Goal: Task Accomplishment & Management: Use online tool/utility

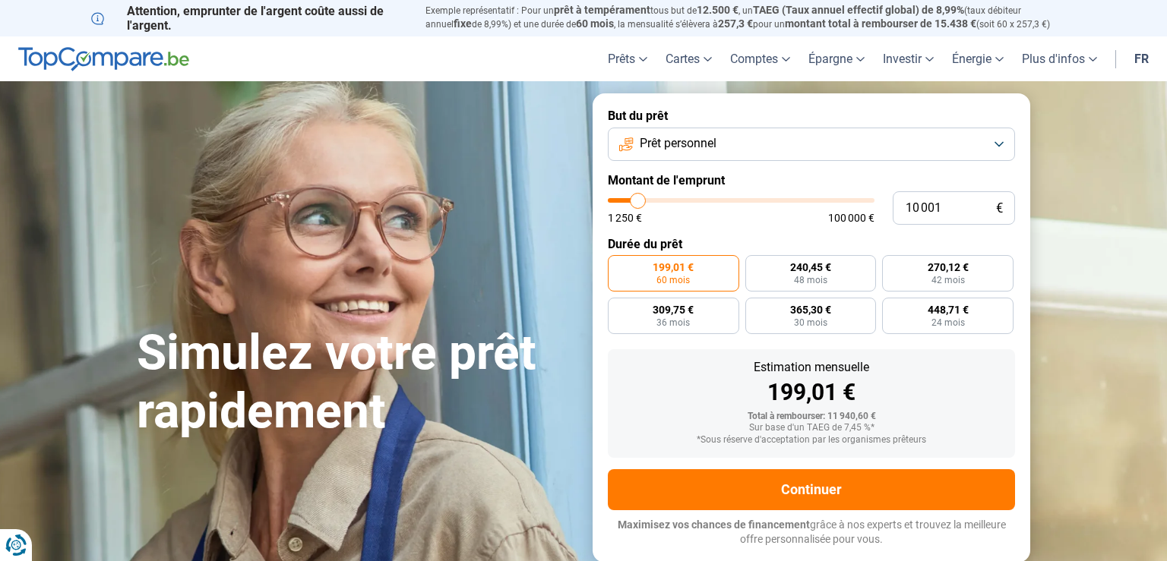
click at [1003, 145] on button "Prêt personnel" at bounding box center [811, 144] width 407 height 33
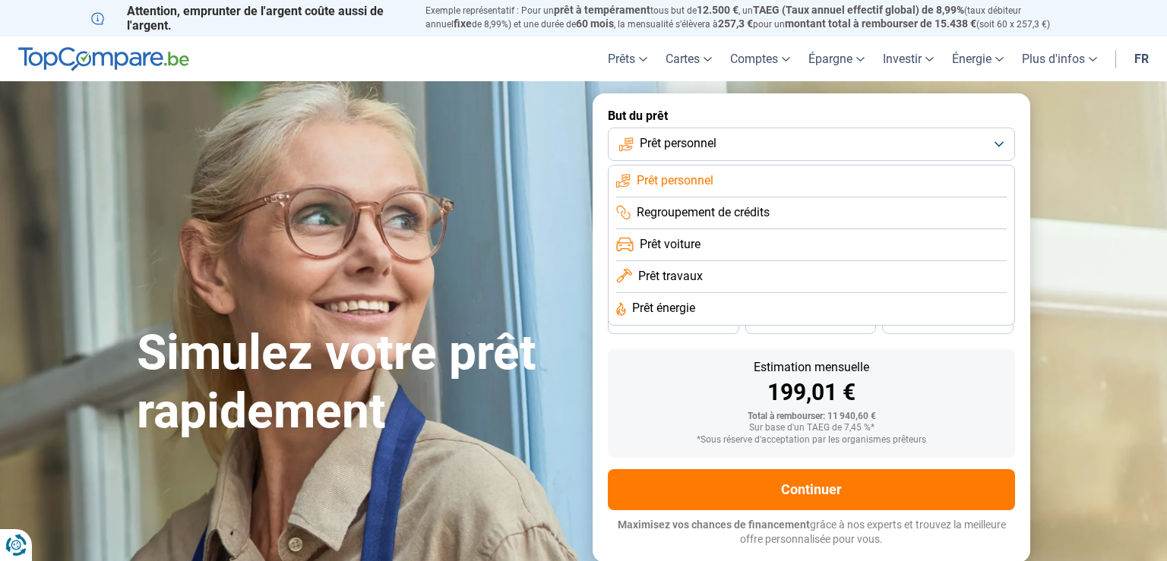
click at [950, 240] on li "Prêt voiture" at bounding box center [811, 245] width 390 height 32
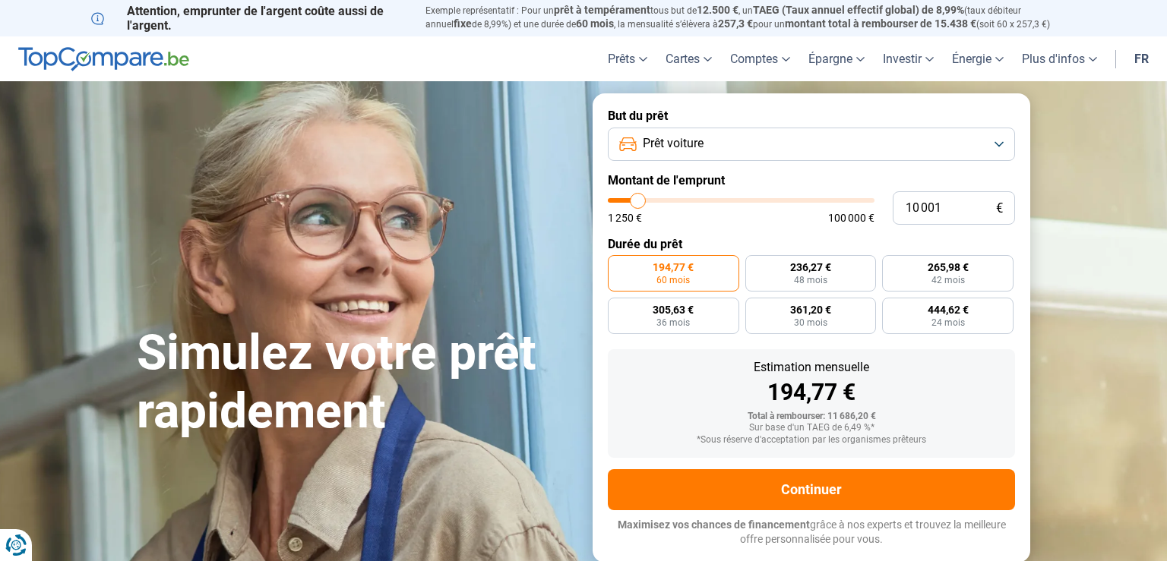
type input "1 500"
type input "1250"
click at [616, 202] on input "range" at bounding box center [741, 200] width 267 height 5
type input "1 250"
radio input "true"
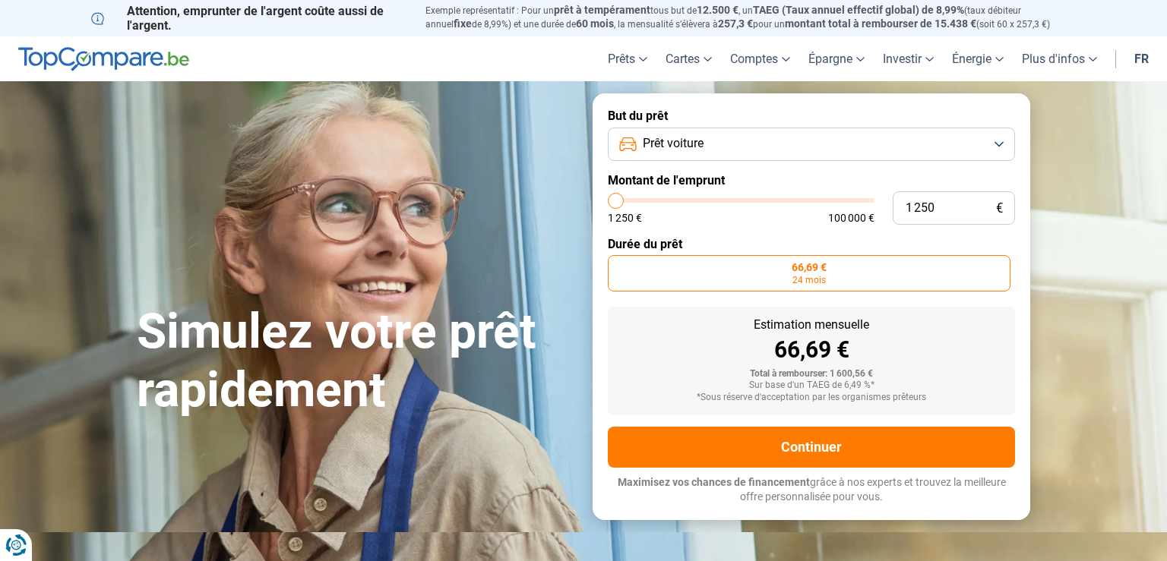
type input "2 000"
type input "2000"
type input "3 500"
type input "3500"
type input "5 750"
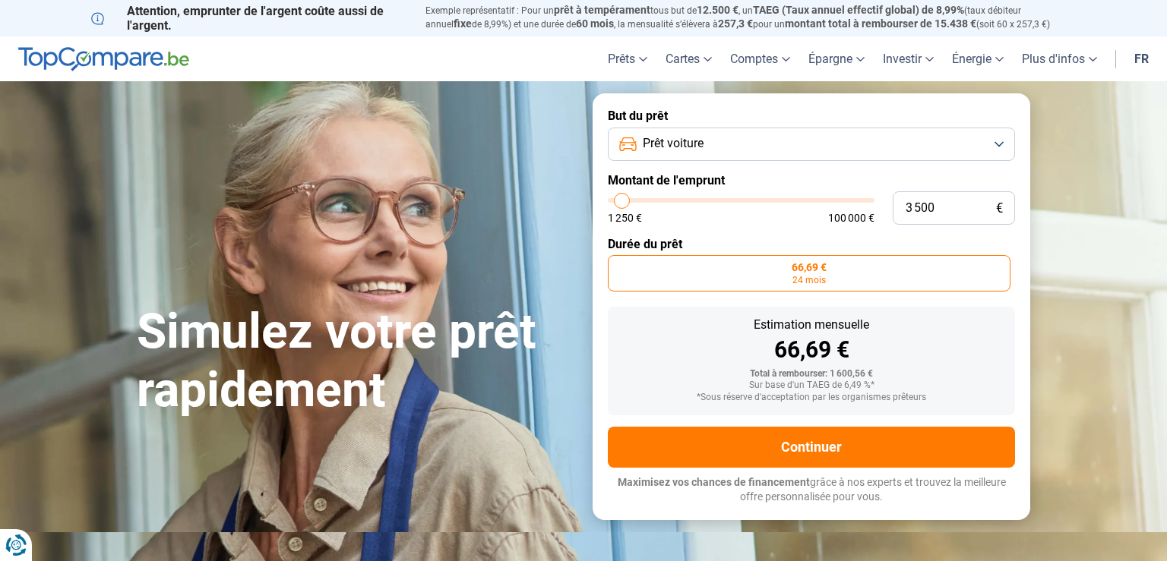
type input "5750"
type input "8 500"
type input "8500"
type input "14 000"
type input "14000"
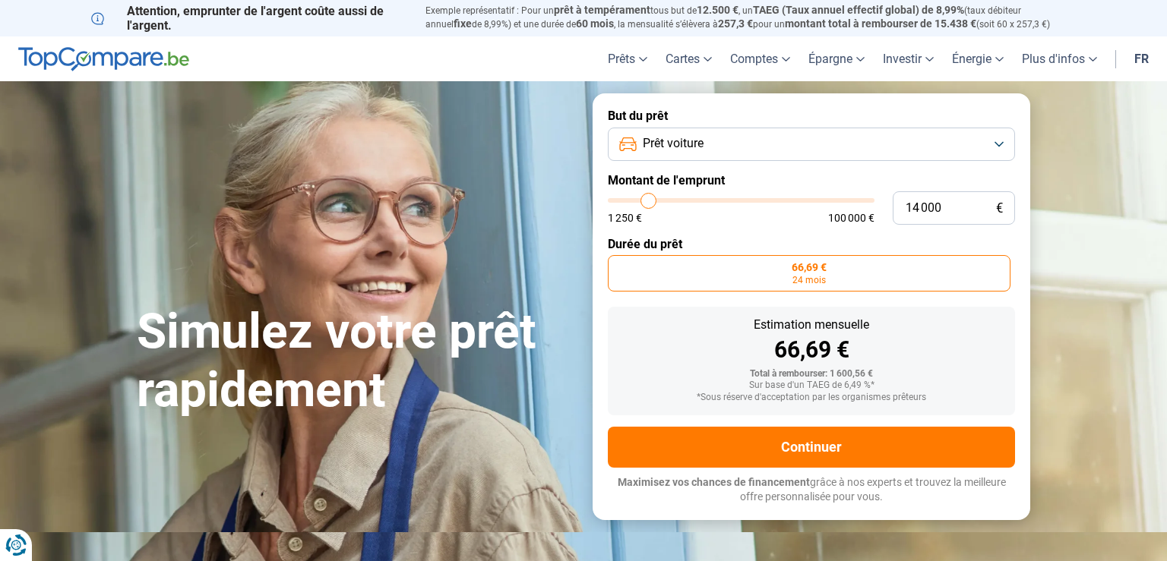
type input "17 500"
type input "17500"
type input "23 250"
type input "23250"
type input "27 500"
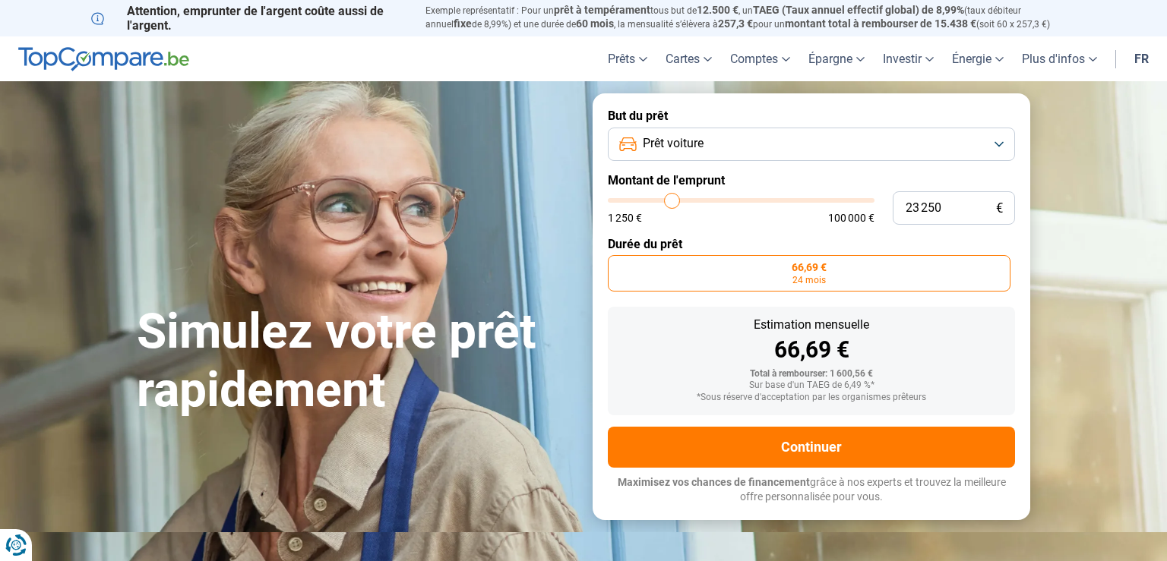
type input "27500"
type input "32 000"
type input "32000"
type input "37 250"
type input "37250"
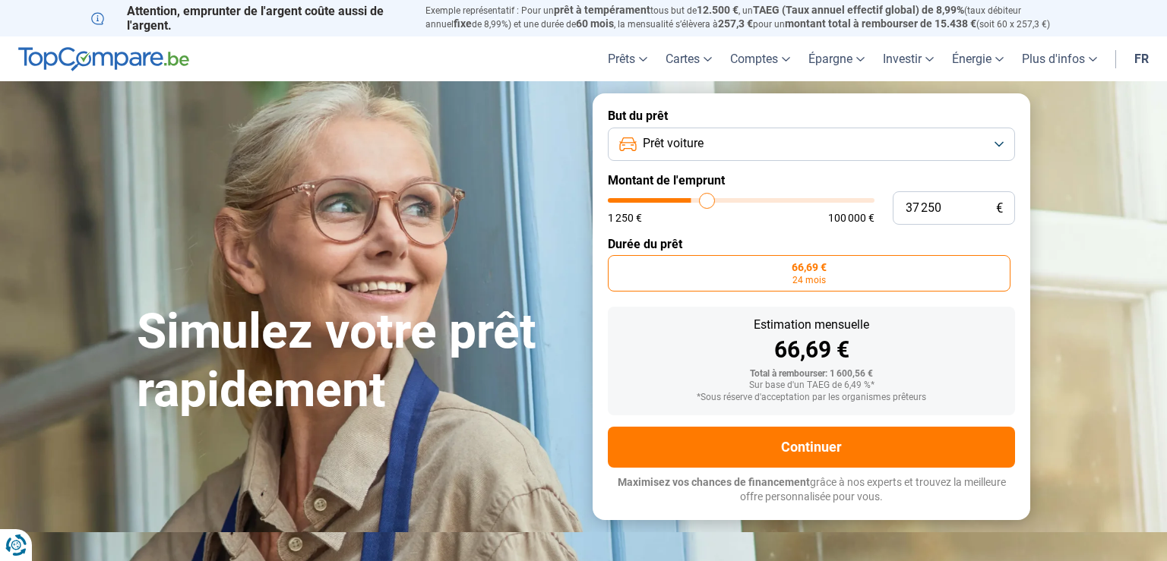
type input "41 250"
type input "41250"
type input "44 750"
type input "44750"
type input "48 750"
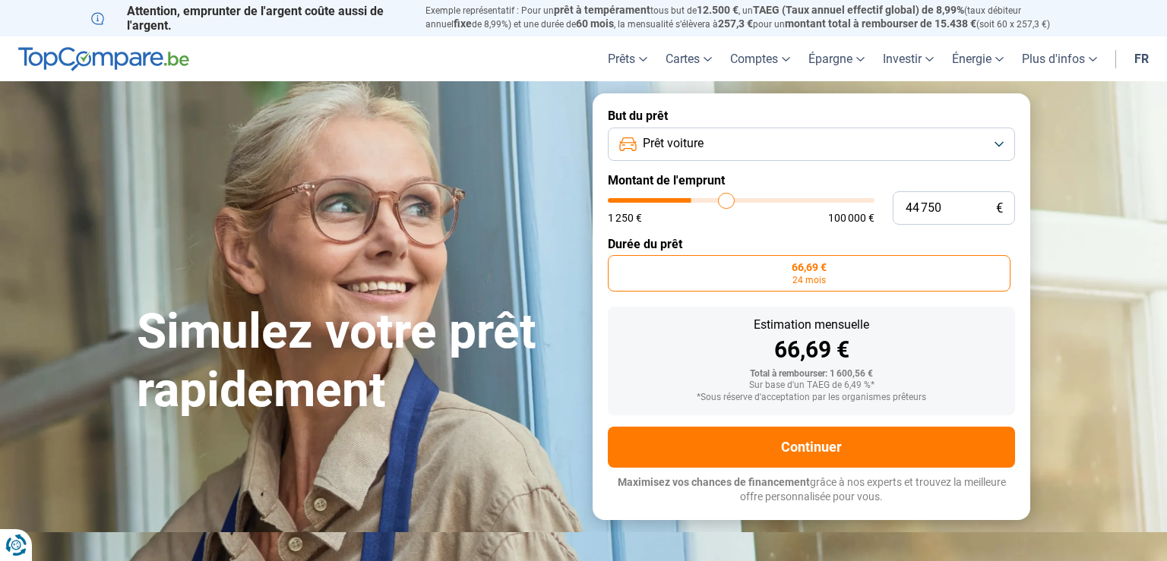
type input "48750"
type input "50 000"
type input "50000"
type input "51 750"
type input "51750"
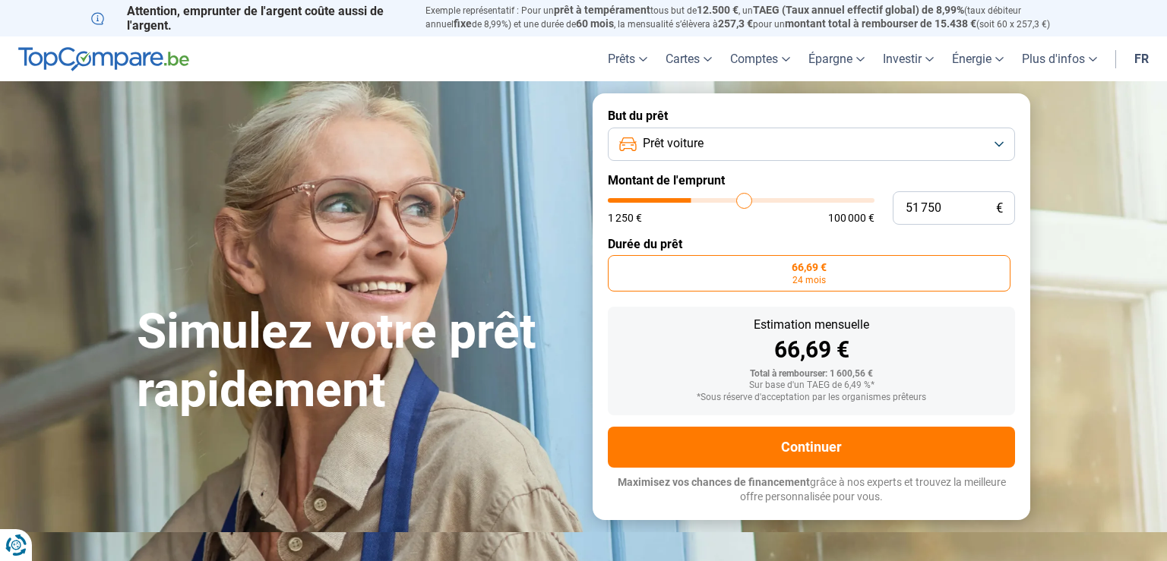
type input "53 250"
type input "53250"
type input "53 750"
type input "53750"
type input "56 000"
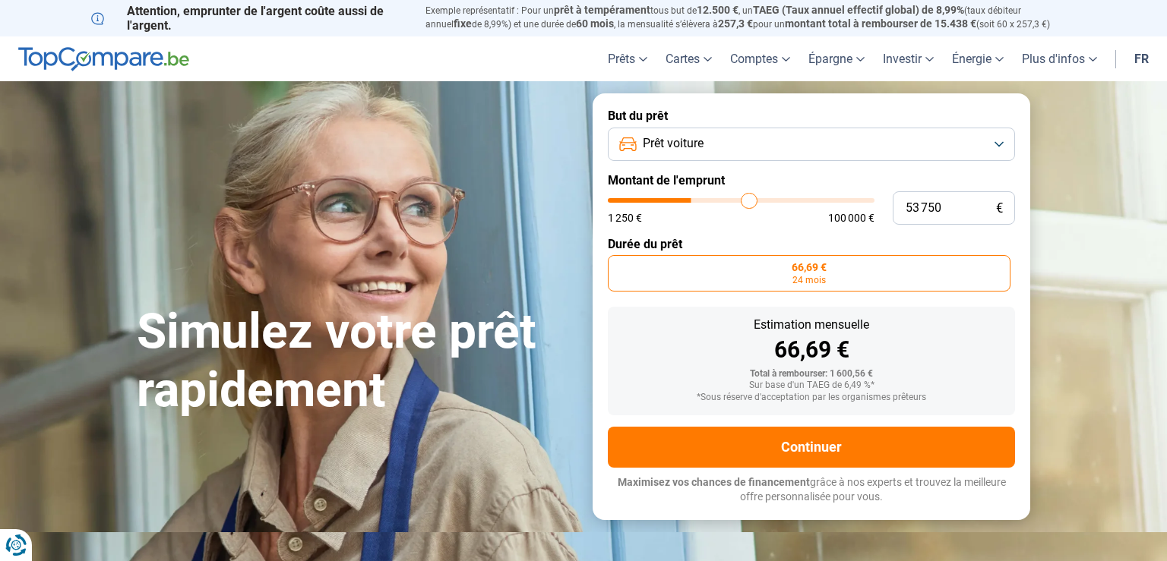
type input "56000"
type input "57 500"
type input "57500"
type input "59 000"
type input "59000"
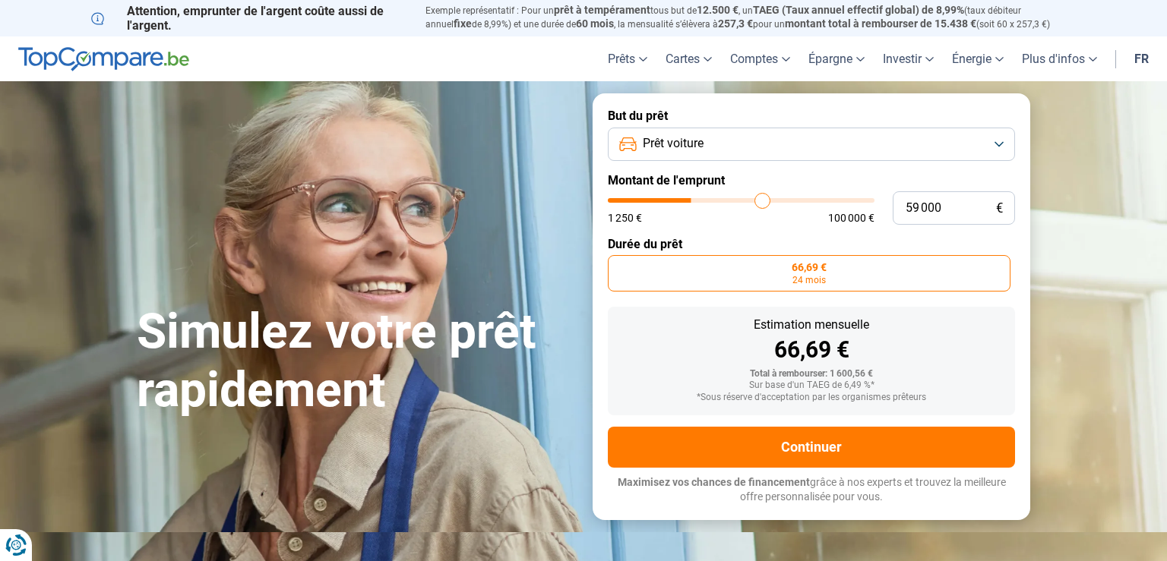
type input "60 750"
type input "60750"
type input "62 000"
type input "62000"
type input "63 500"
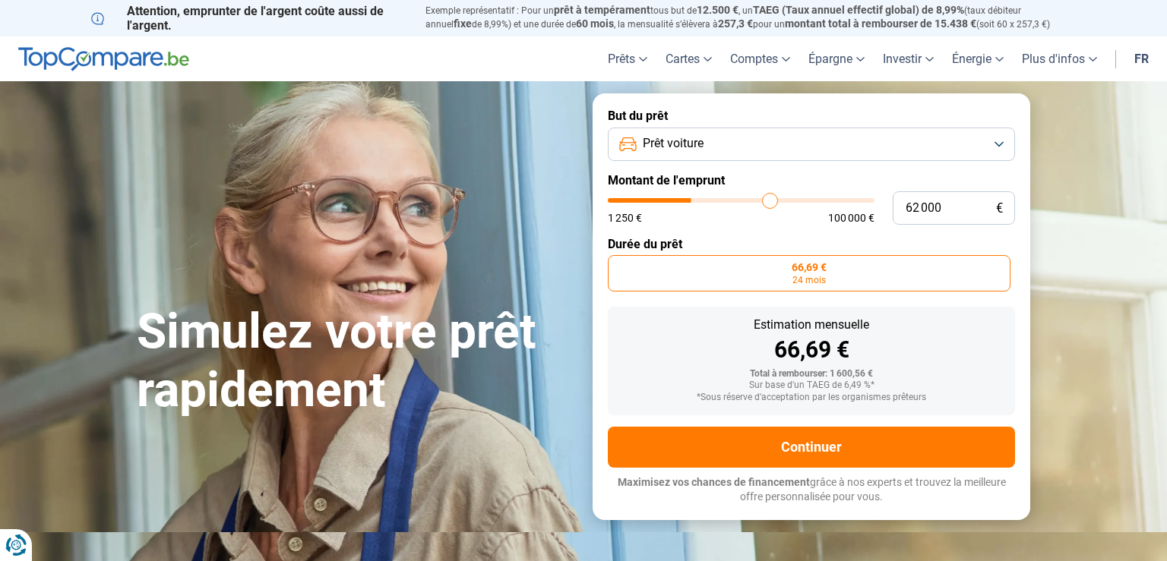
type input "63500"
type input "64 000"
type input "64000"
type input "65 000"
type input "65000"
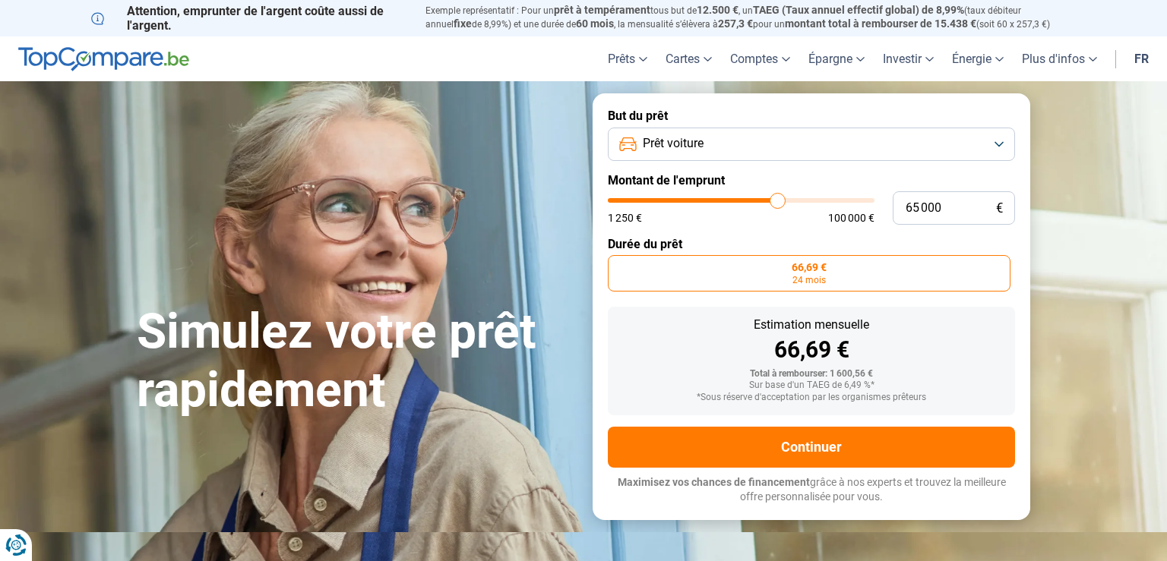
type input "65 750"
type input "65750"
type input "66 000"
type input "66000"
type input "65 250"
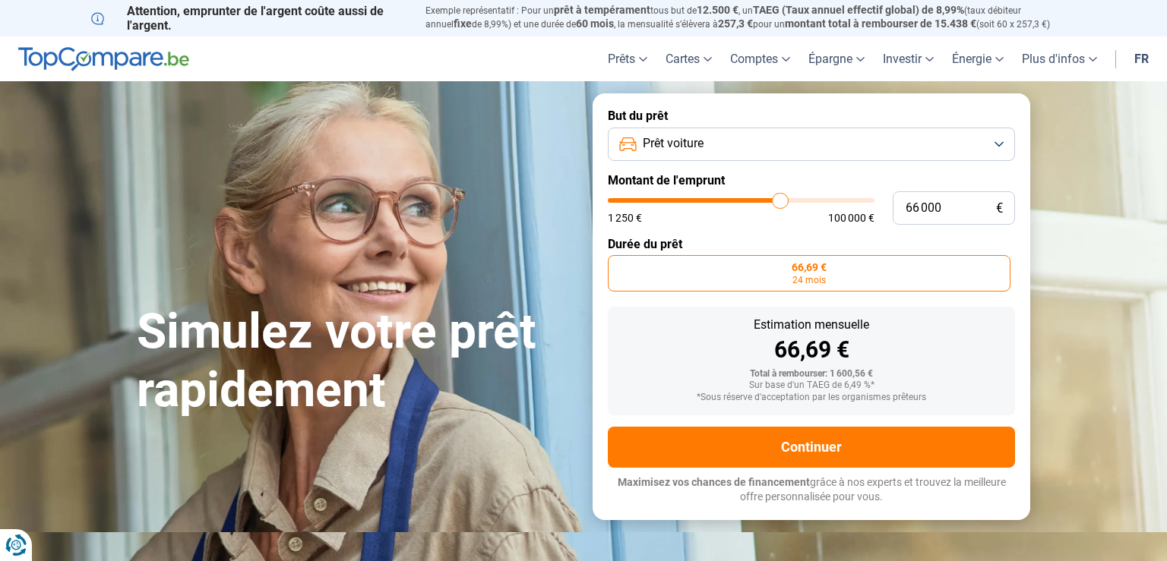
type input "65250"
type input "64 750"
type input "64750"
type input "64 000"
type input "64000"
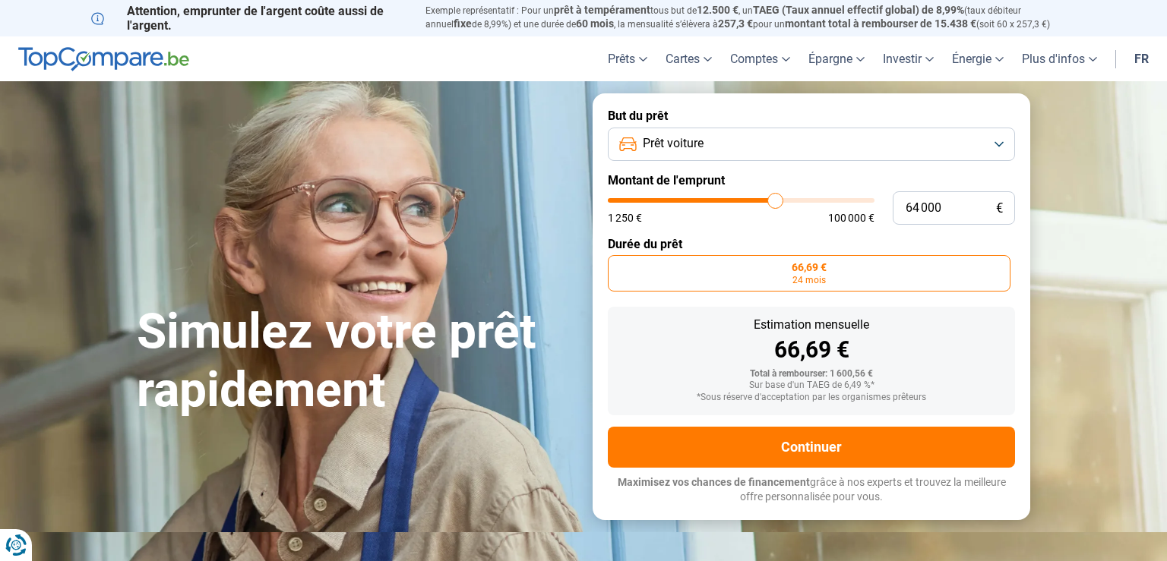
type input "63 250"
type input "63250"
type input "62 250"
type input "62250"
type input "61 250"
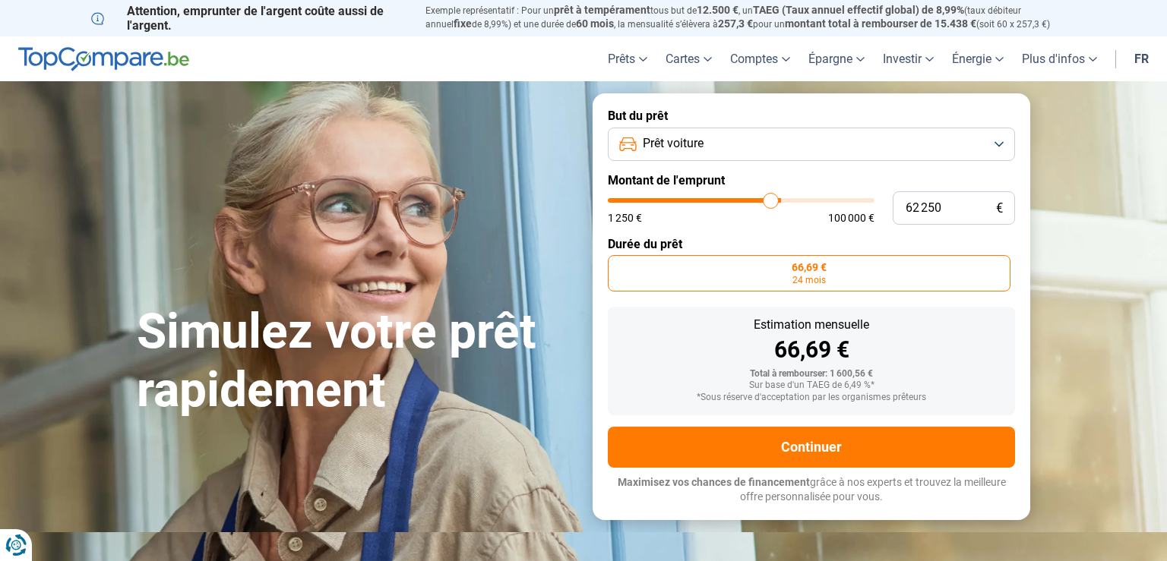
type input "61250"
type input "61 000"
type input "61000"
type input "59 500"
type input "59500"
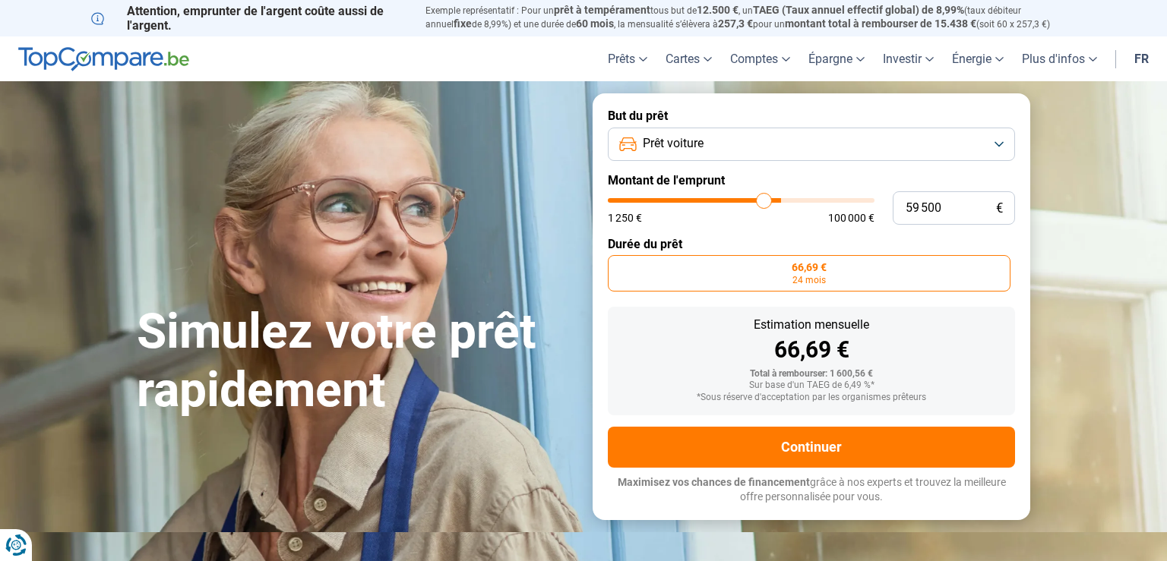
type input "59 000"
type input "59000"
type input "57 750"
type input "57750"
type input "57 250"
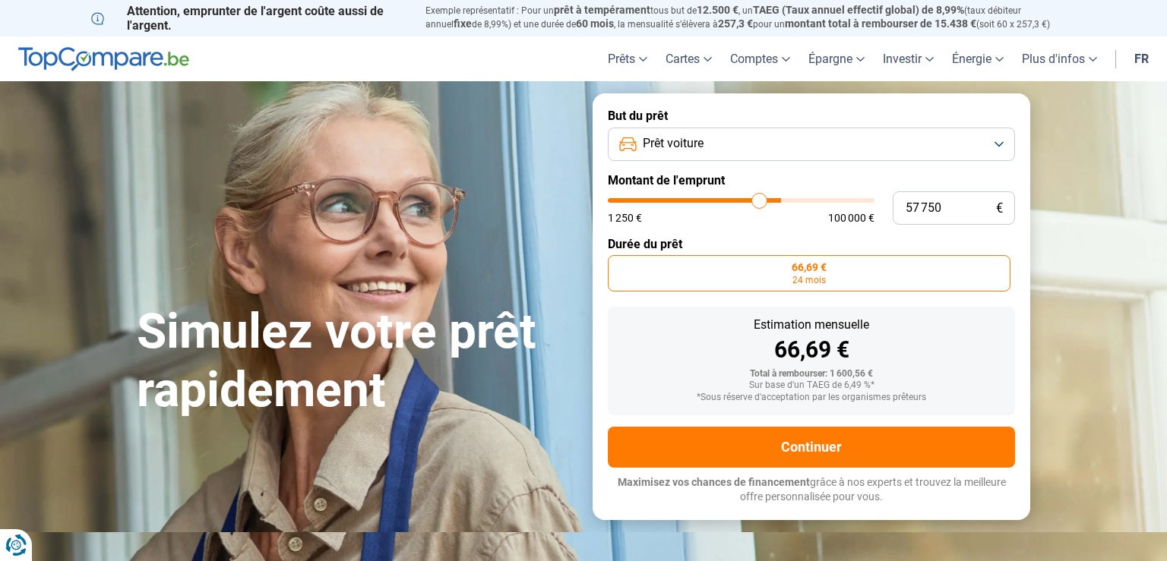
type input "57250"
type input "56 750"
type input "56750"
type input "55 750"
type input "55750"
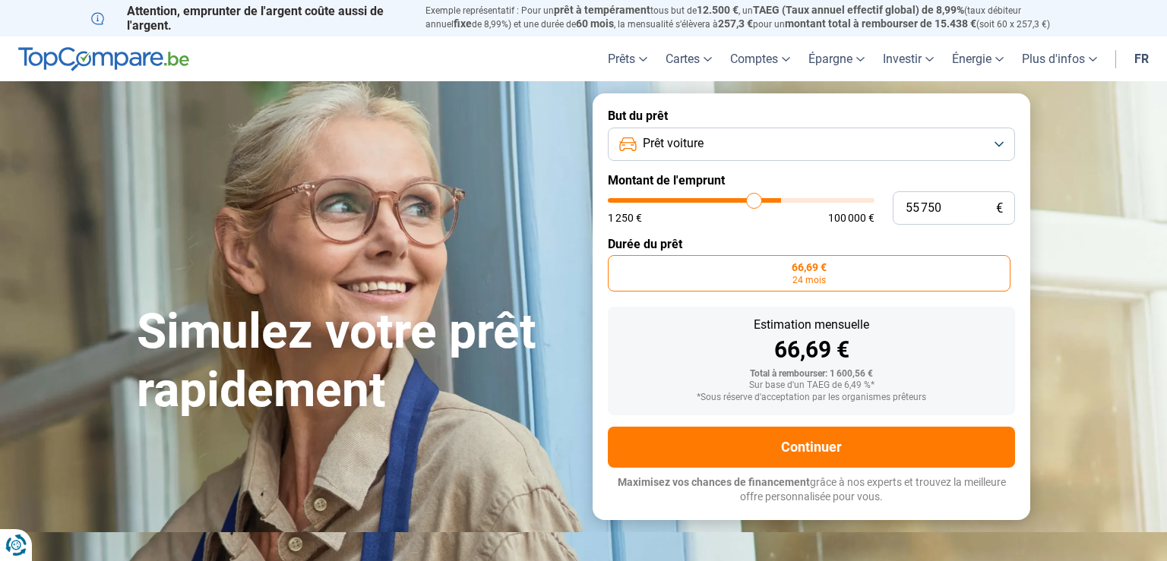
type input "55 500"
type input "55500"
type input "54 750"
type input "54750"
type input "54 000"
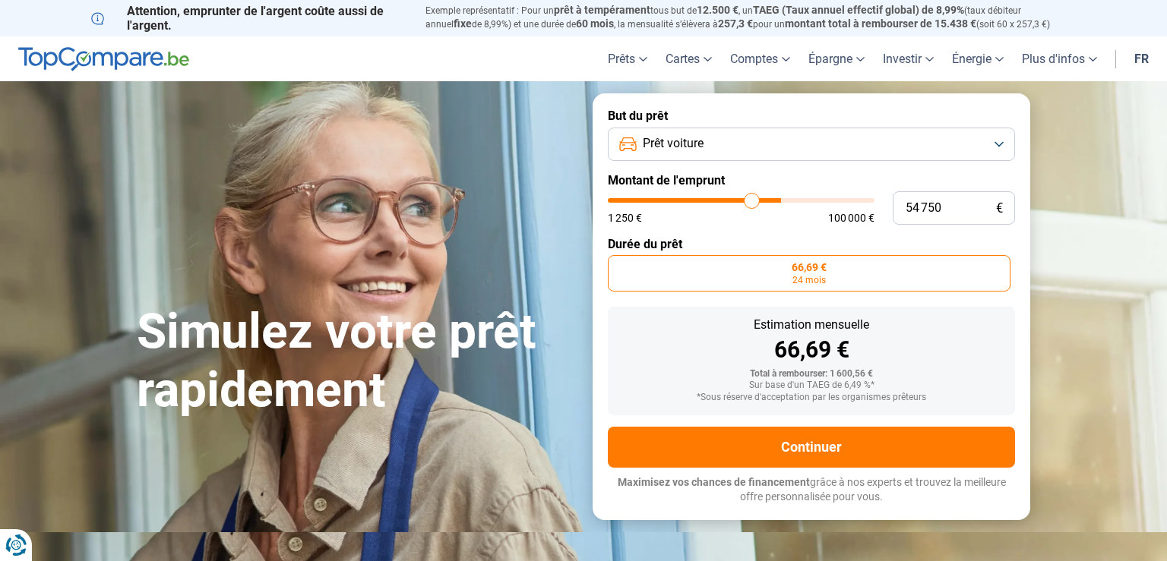
type input "54000"
type input "53 750"
type input "53750"
type input "52 750"
type input "52750"
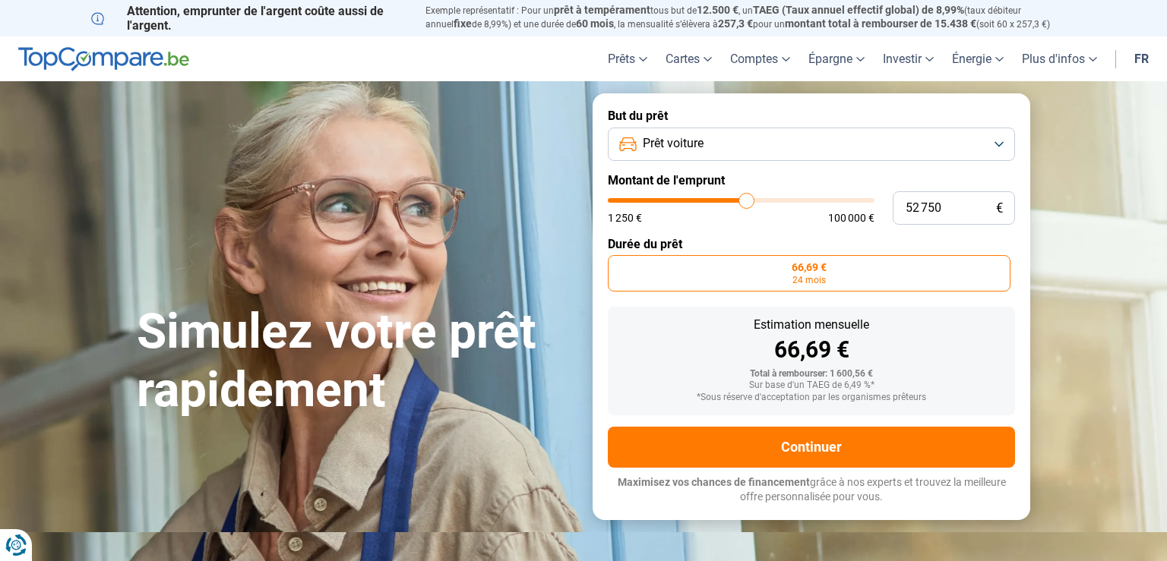
type input "51 750"
type input "51750"
type input "51 000"
type input "51000"
type input "50 750"
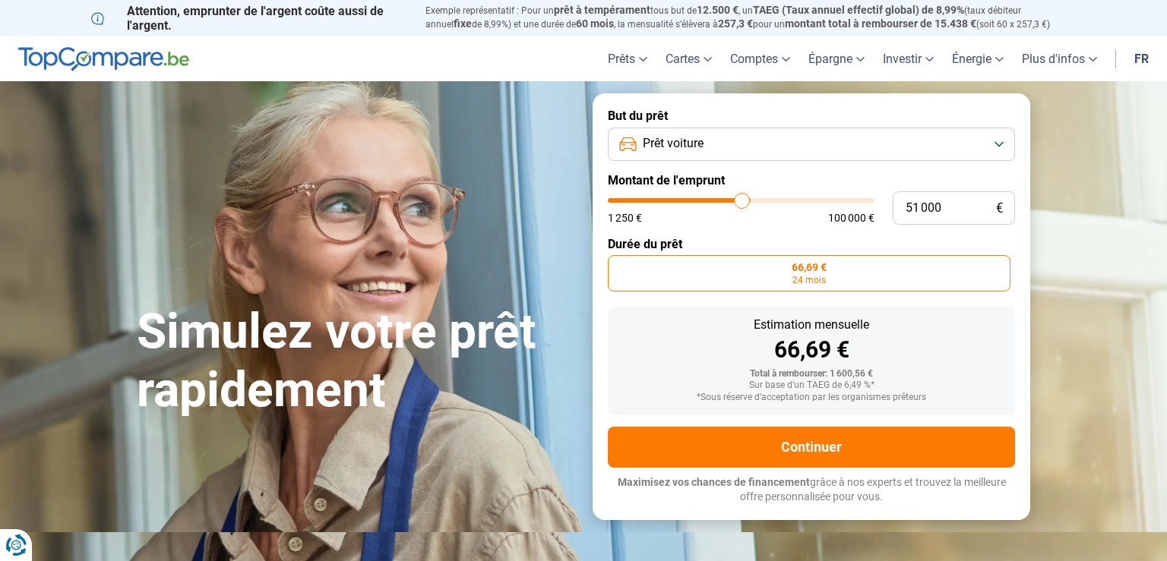
type input "50750"
type input "50 250"
type input "50250"
type input "49 750"
type input "49750"
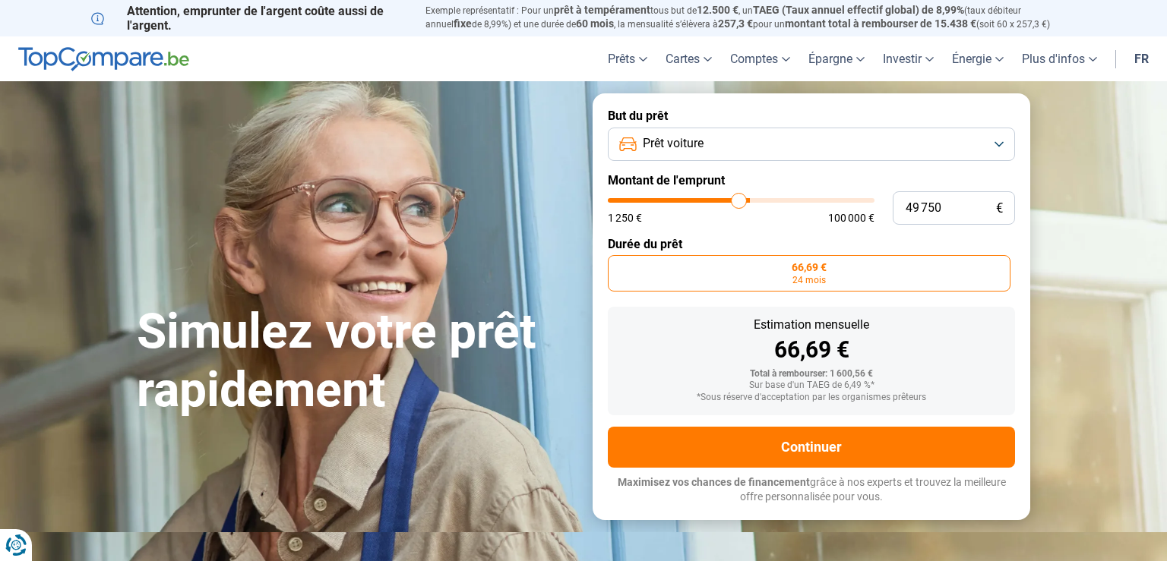
type input "49 250"
type input "49250"
type input "49 000"
type input "49000"
type input "48 250"
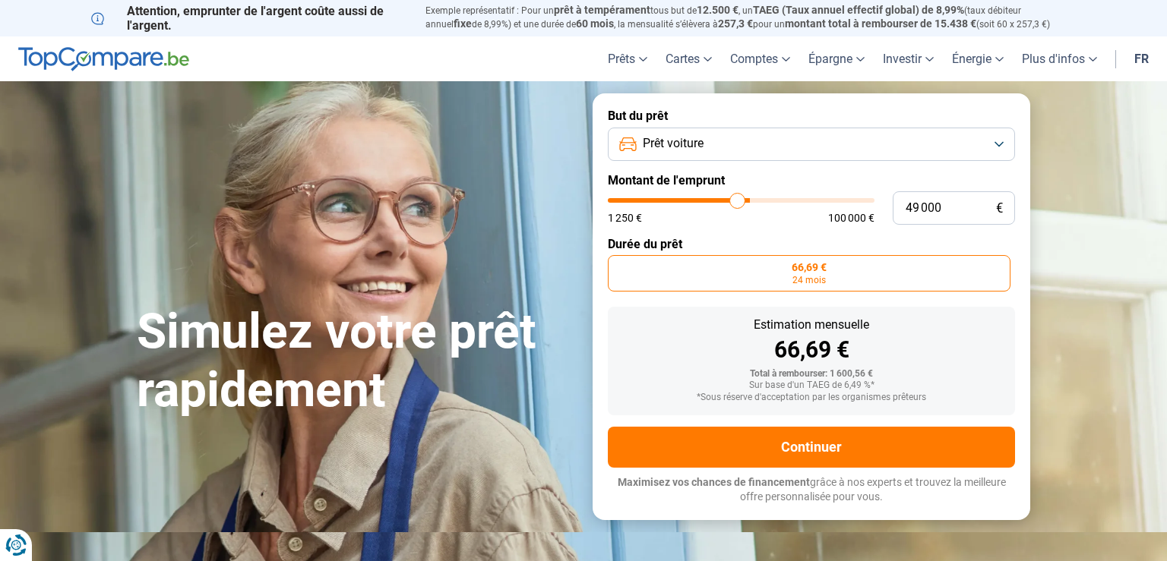
type input "48250"
type input "48 000"
type input "48000"
type input "47 750"
type input "47750"
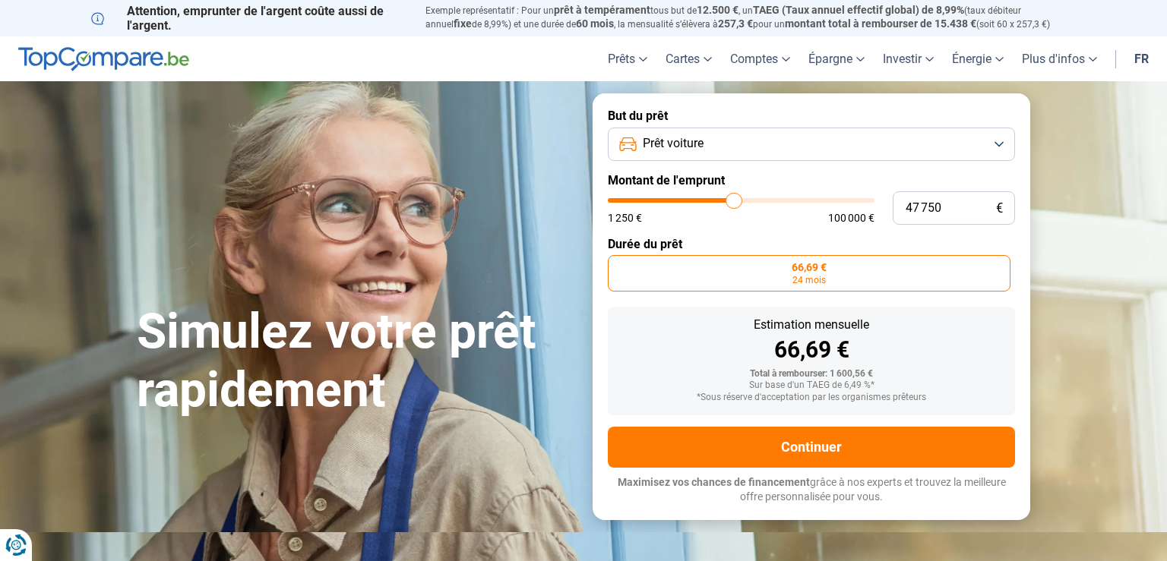
type input "47 500"
type input "47500"
type input "47 250"
type input "47250"
type input "46 750"
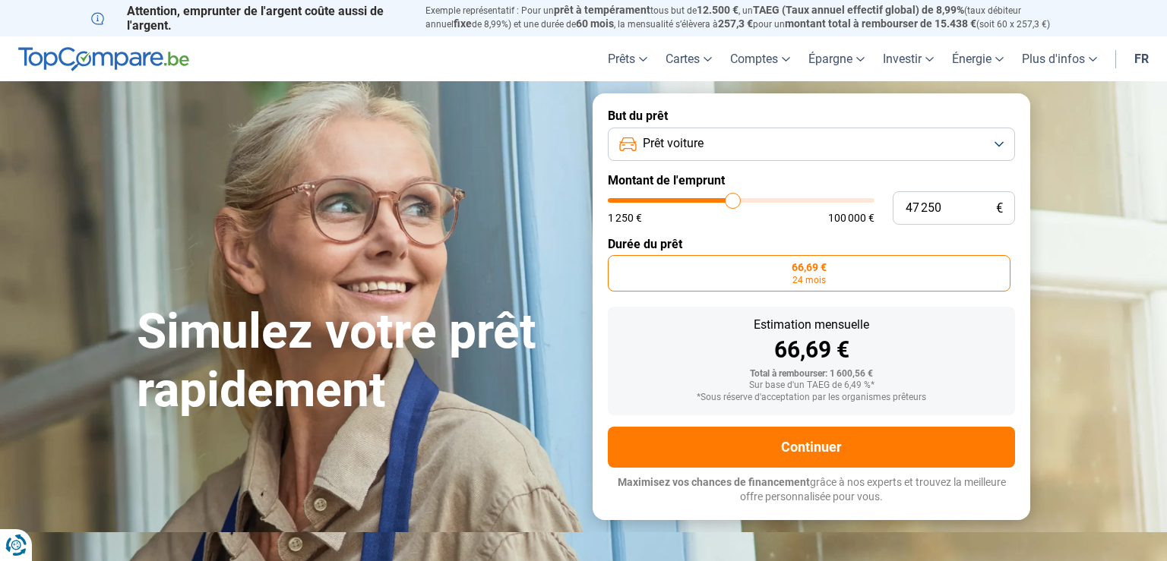
type input "46750"
type input "46 500"
type input "46500"
type input "46 000"
type input "46000"
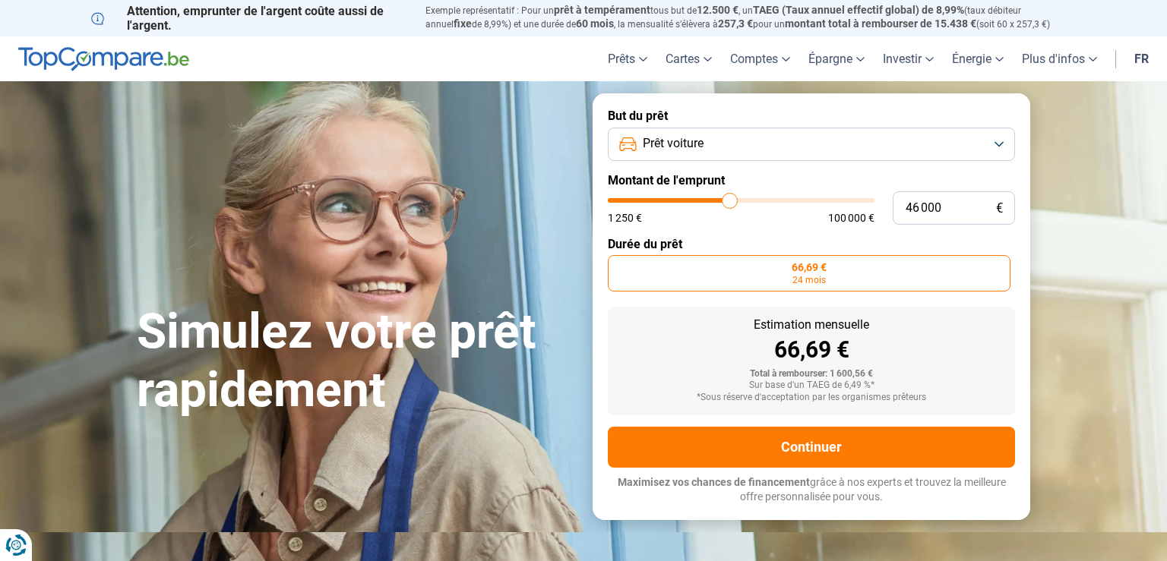
type input "45 500"
type input "45500"
type input "45 000"
type input "45000"
type input "44 500"
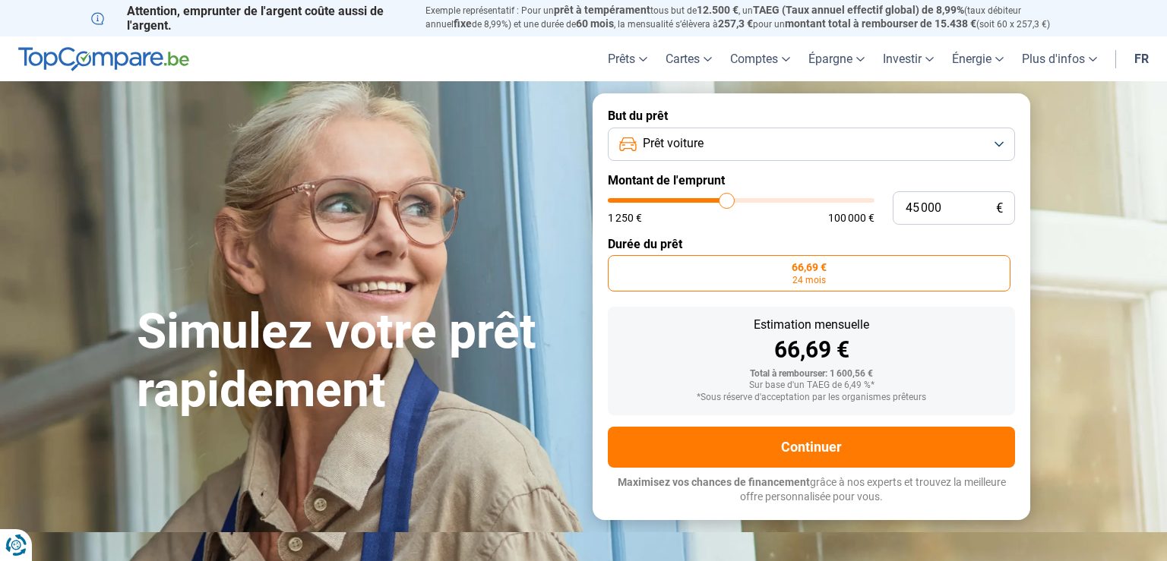
type input "44500"
type input "44 000"
type input "44000"
type input "43 750"
type input "43750"
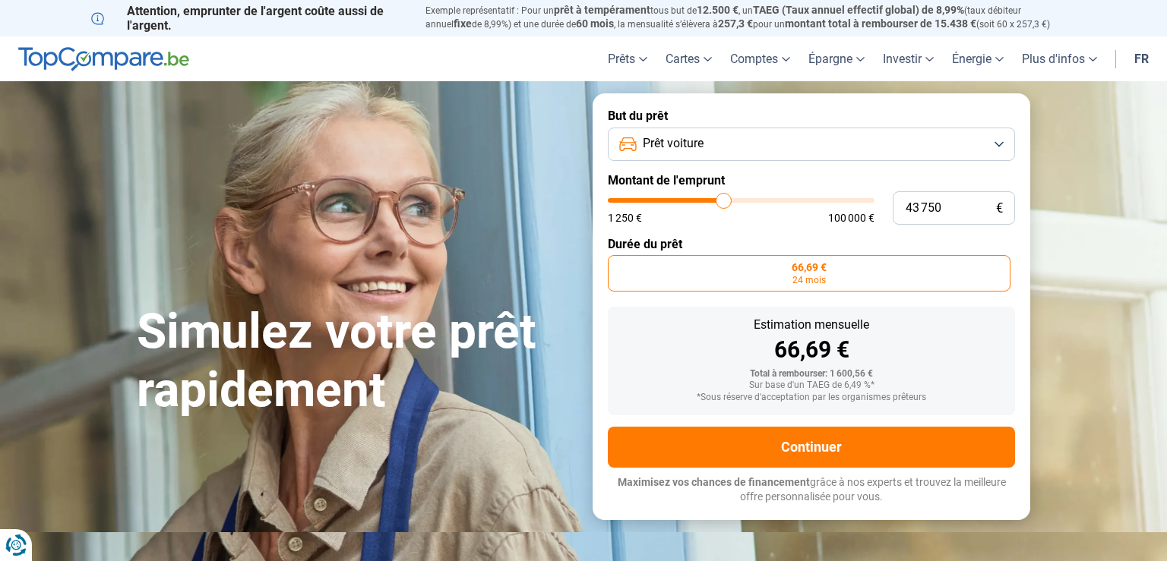
type input "43 250"
type input "43250"
type input "42 750"
type input "42750"
type input "42 500"
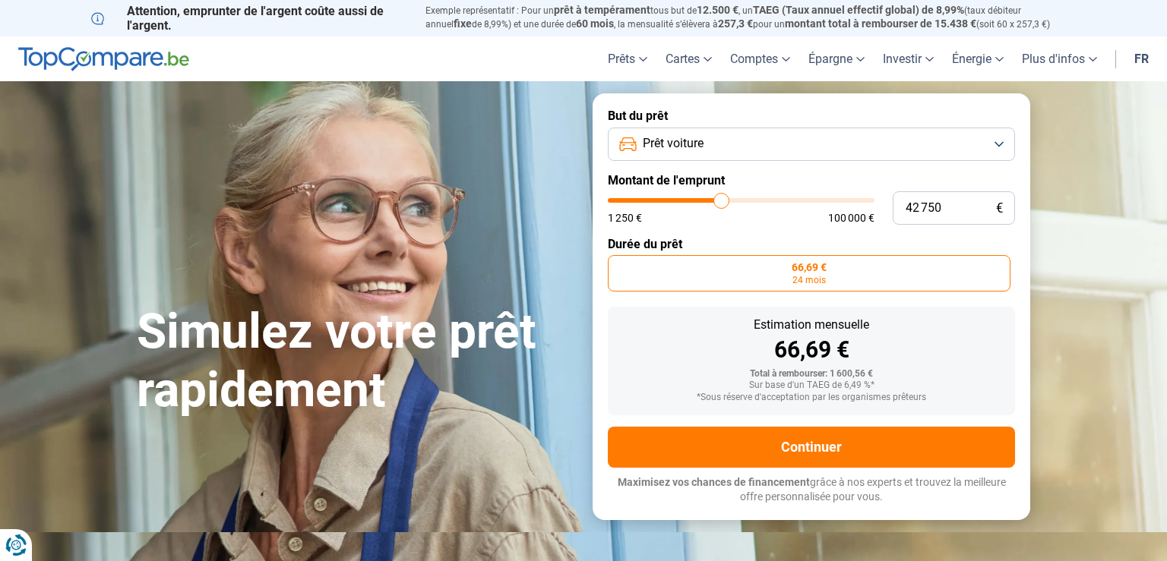
type input "42500"
type input "42 250"
type input "42250"
type input "42 000"
type input "42000"
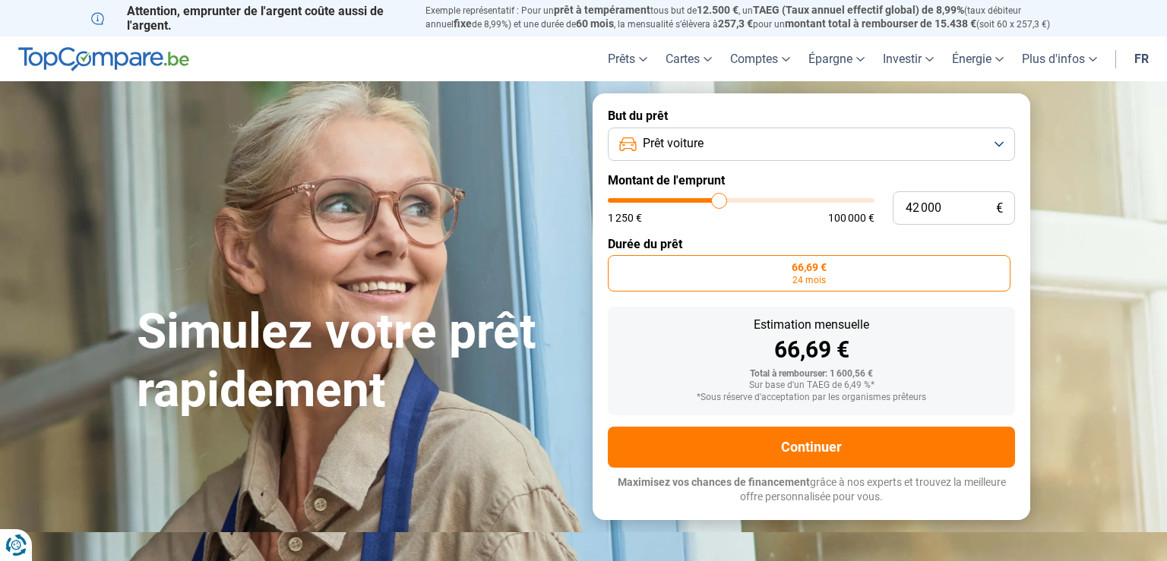
type input "41 750"
type input "41750"
type input "41 500"
type input "41500"
type input "41 250"
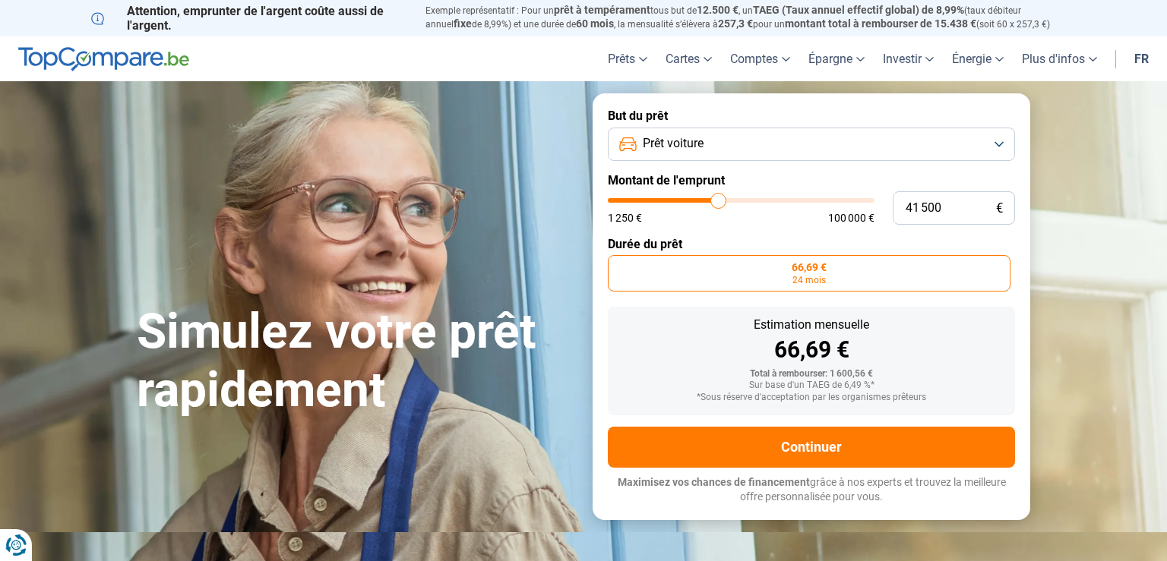
type input "41250"
type input "41 000"
type input "41000"
type input "40 750"
type input "40750"
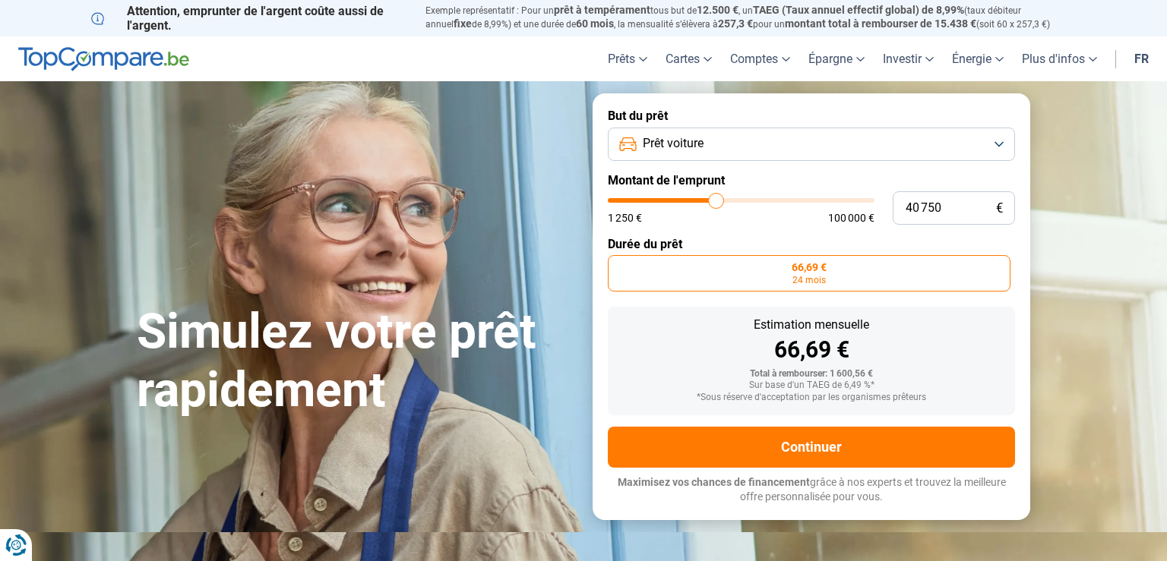
type input "40 500"
type input "40500"
type input "40 250"
type input "40250"
type input "39 750"
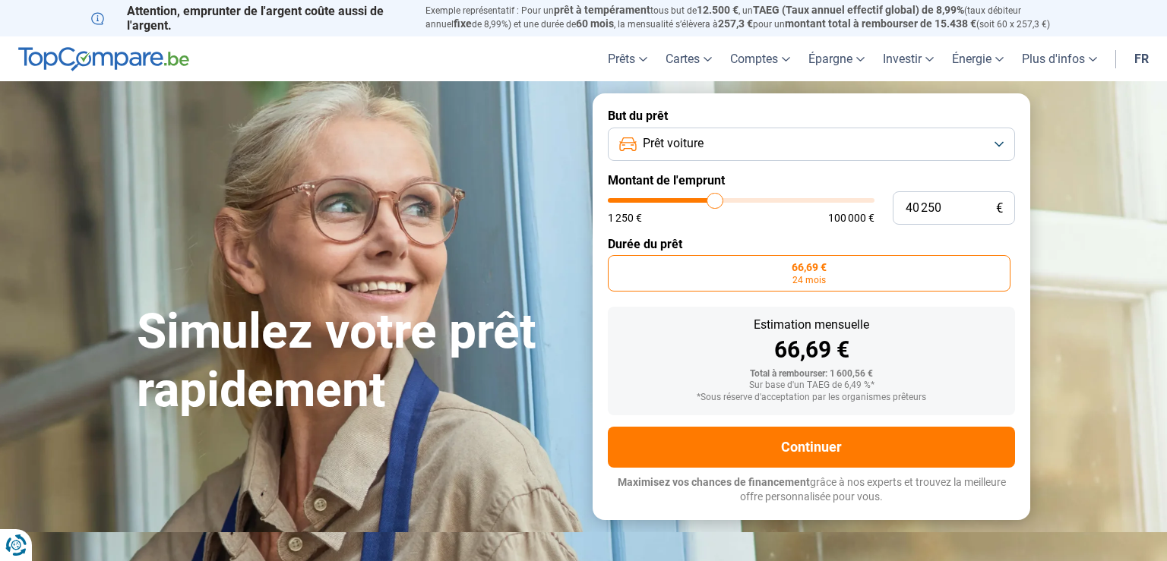
type input "39750"
type input "39 500"
type input "39500"
type input "39 250"
type input "39250"
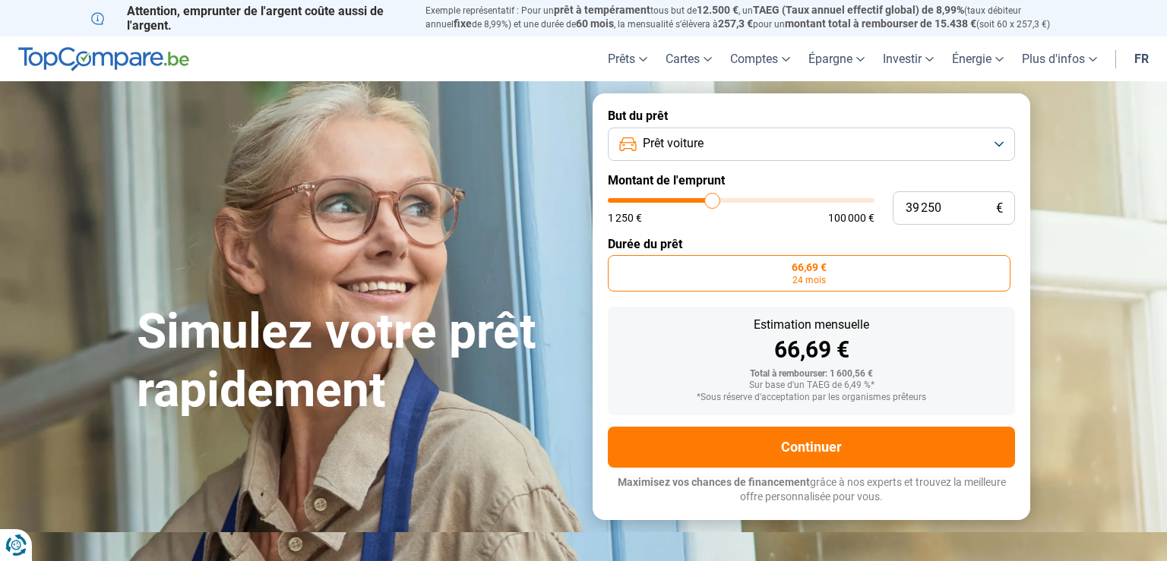
type input "39 000"
type input "39000"
type input "38 750"
type input "38750"
type input "38 500"
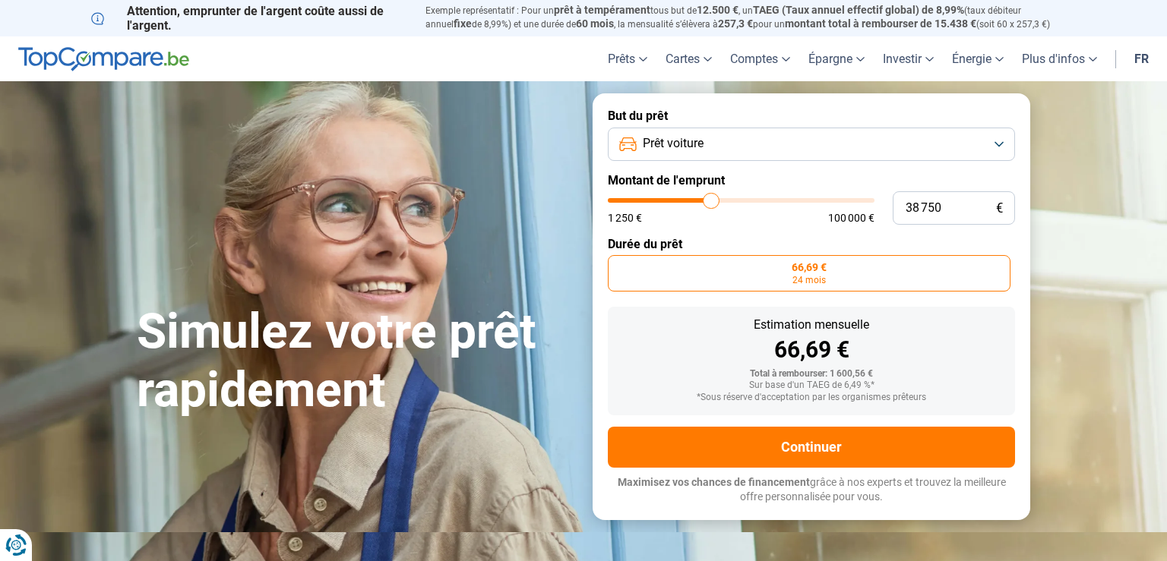
type input "38500"
type input "37 750"
type input "37750"
type input "37 250"
type input "37250"
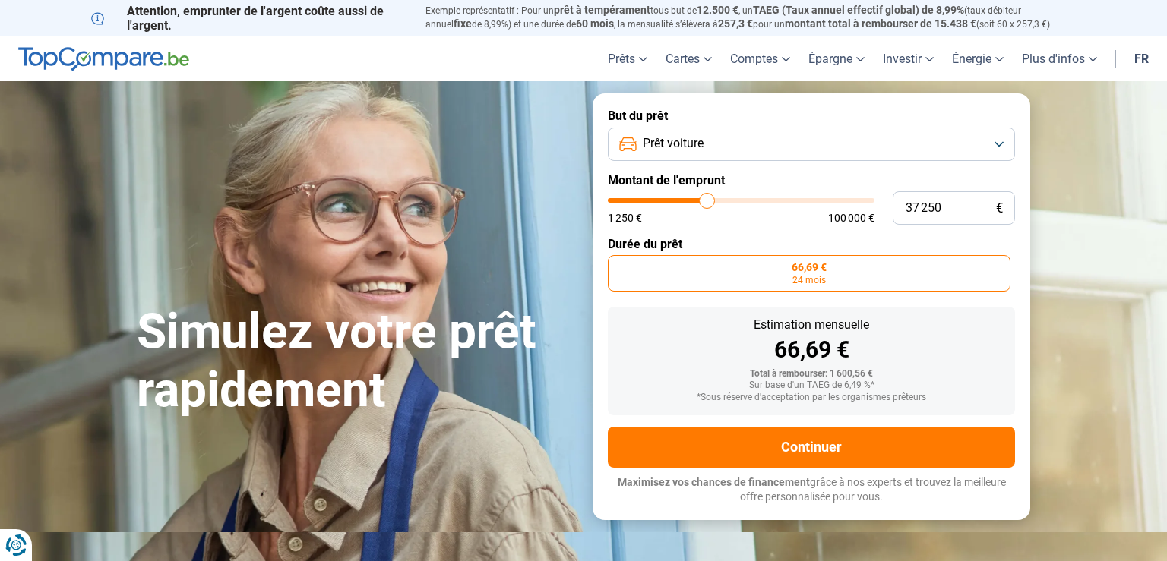
type input "36 750"
type input "36750"
type input "36 250"
type input "36250"
type input "35 750"
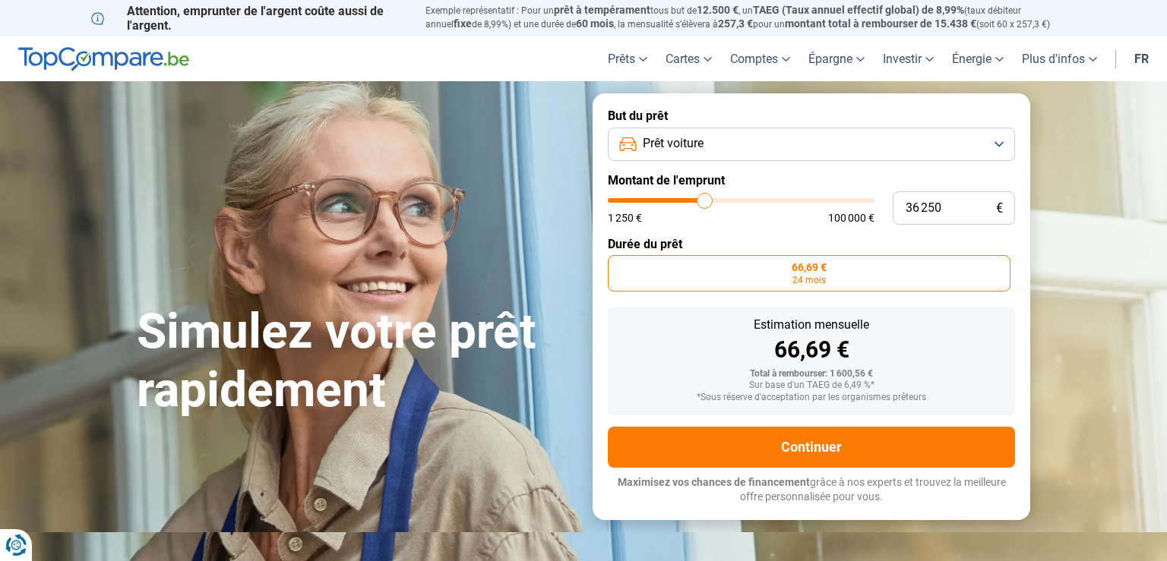
type input "35750"
type input "35 250"
type input "35250"
type input "34 750"
type input "34750"
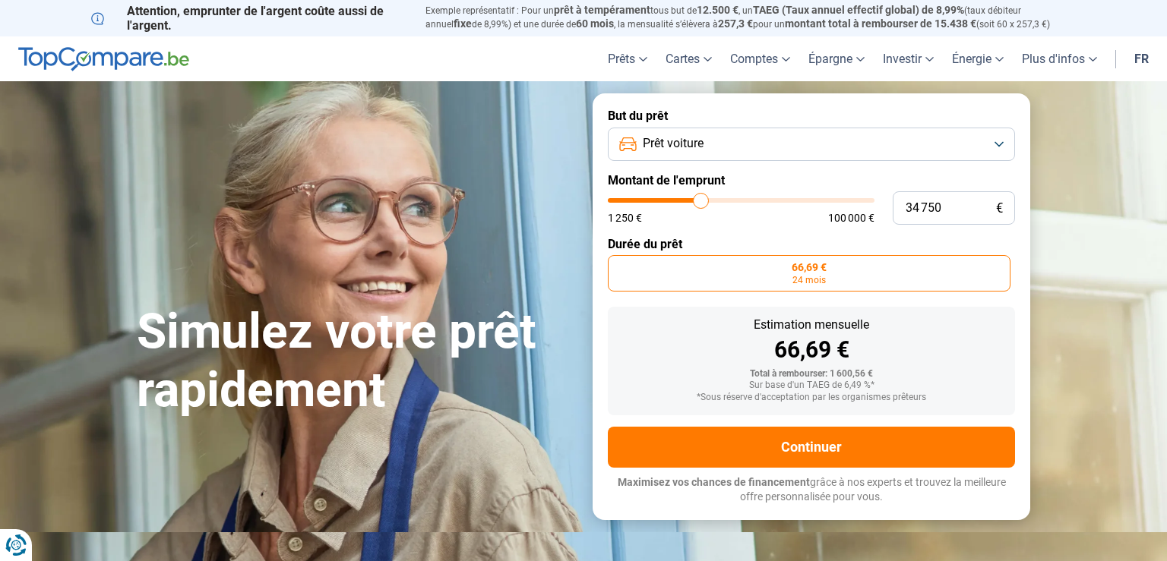
type input "34 250"
type input "34250"
type input "34 000"
type input "34000"
type input "33 750"
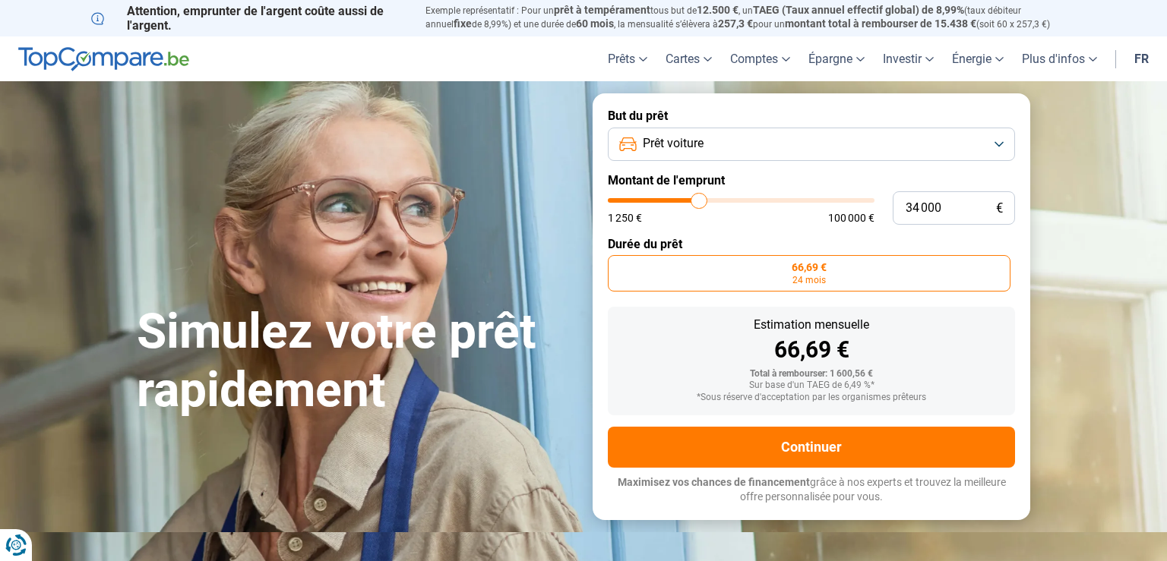
type input "33750"
type input "33 500"
type input "33500"
type input "33 250"
type input "33250"
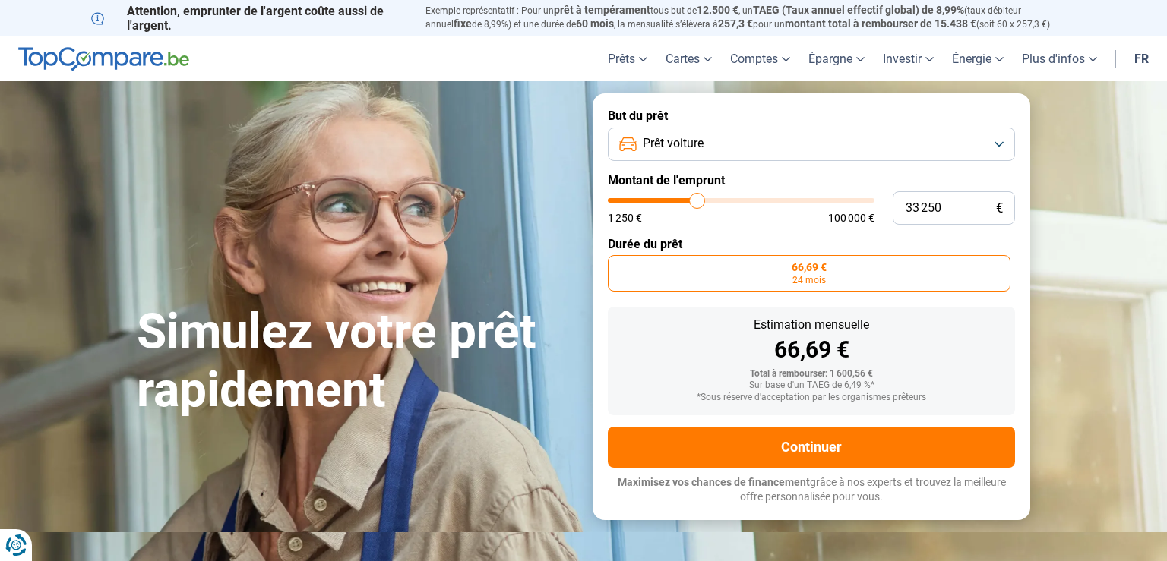
type input "32 750"
type input "32750"
type input "32 500"
type input "32500"
type input "32 250"
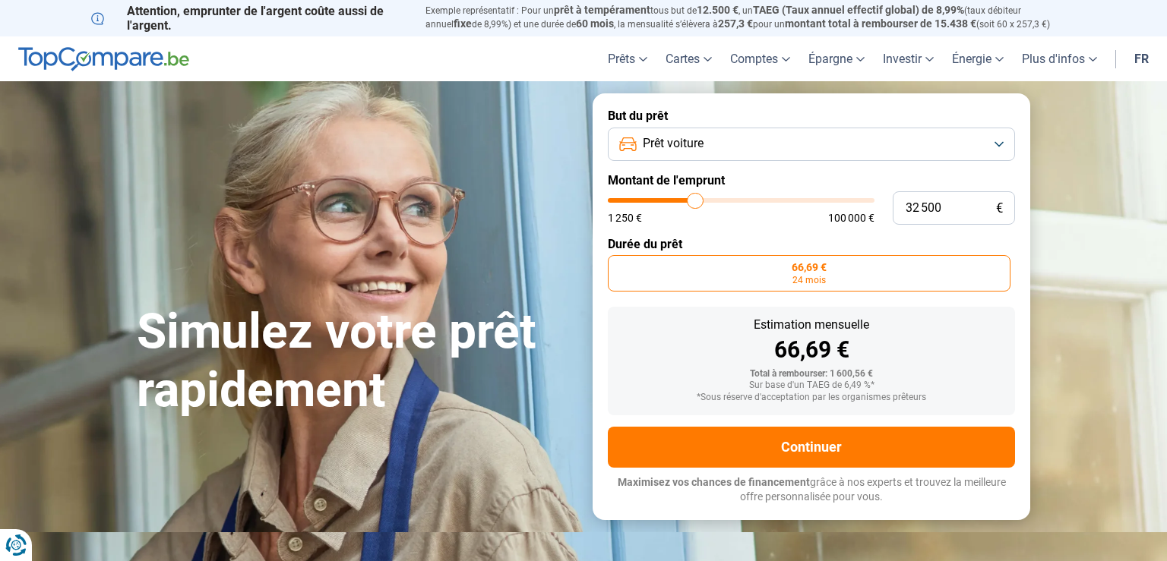
type input "32250"
drag, startPoint x: 615, startPoint y: 199, endPoint x: 674, endPoint y: 205, distance: 58.8
click at [674, 203] on input "range" at bounding box center [741, 200] width 267 height 5
